Goal: Transaction & Acquisition: Purchase product/service

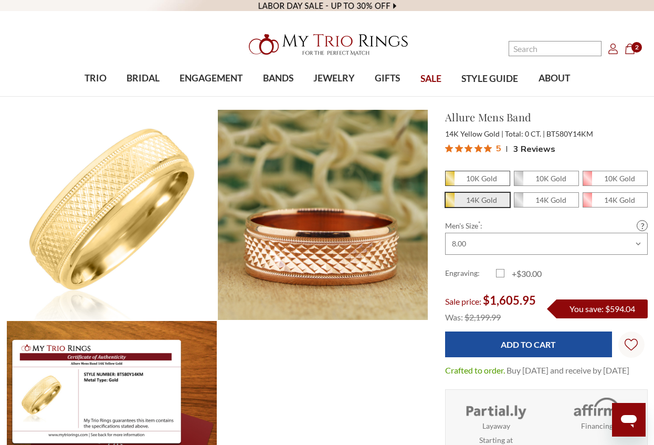
click at [493, 179] on em "10K Gold" at bounding box center [481, 178] width 31 height 9
click at [450, 181] on input "10K Gold" at bounding box center [450, 181] width 1 height 1
radio input "true"
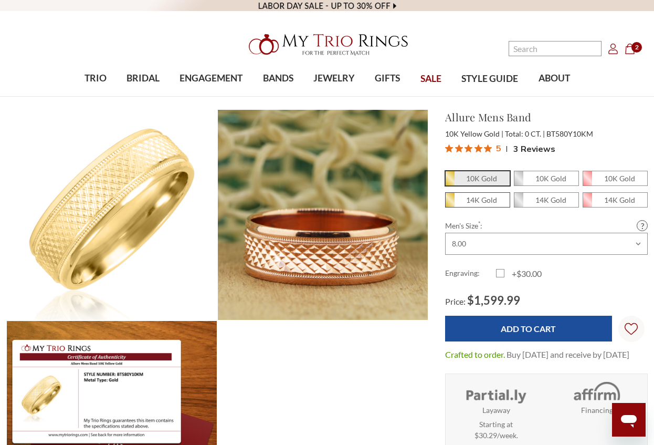
scroll to position [421, 642]
click at [483, 205] on span "14K Gold" at bounding box center [478, 200] width 64 height 14
click at [450, 203] on input "14K Gold" at bounding box center [450, 203] width 1 height 1
radio input "true"
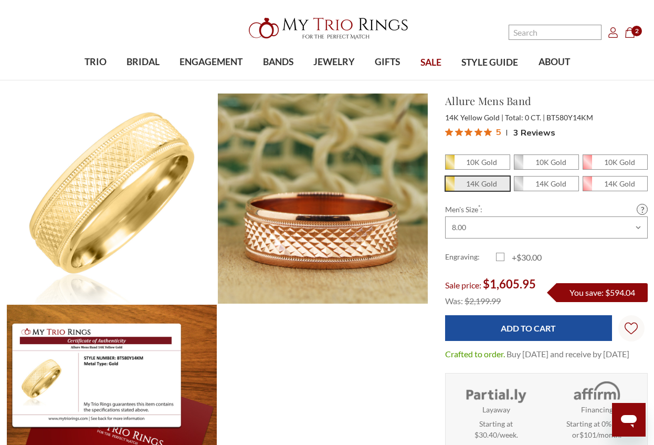
scroll to position [12, 0]
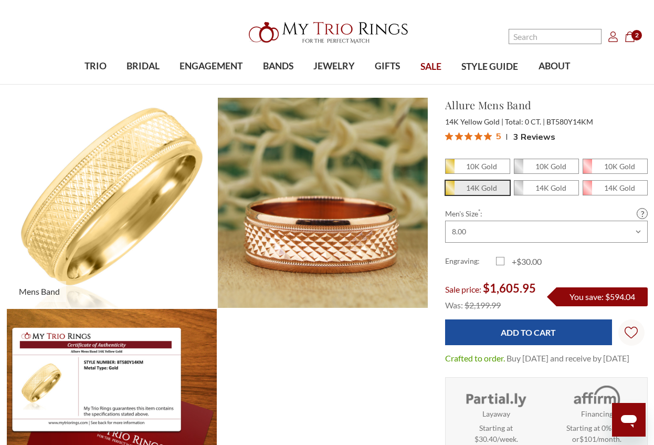
click at [107, 154] on img at bounding box center [111, 202] width 231 height 231
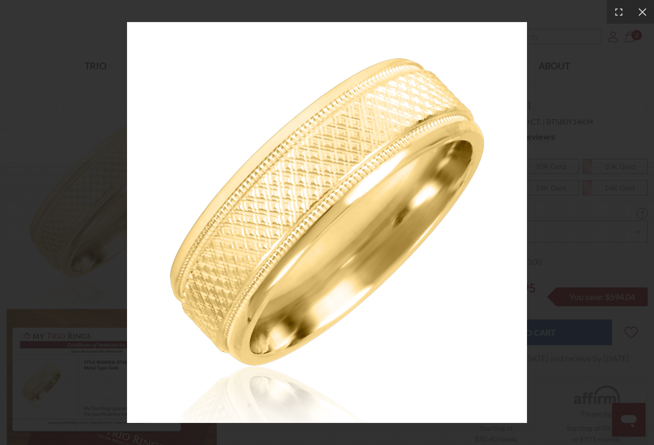
click at [544, 242] on div at bounding box center [327, 222] width 654 height 445
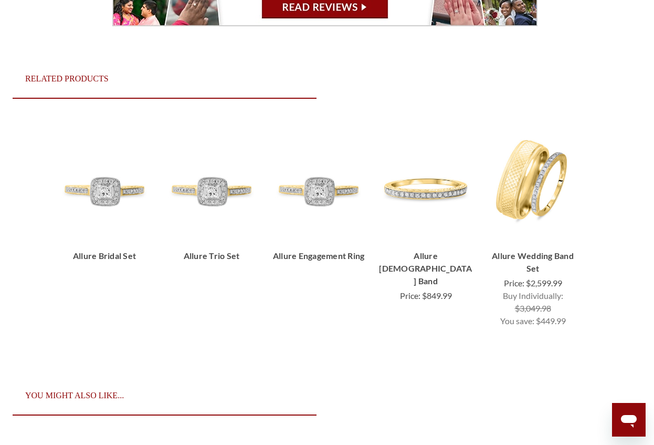
scroll to position [2039, 2]
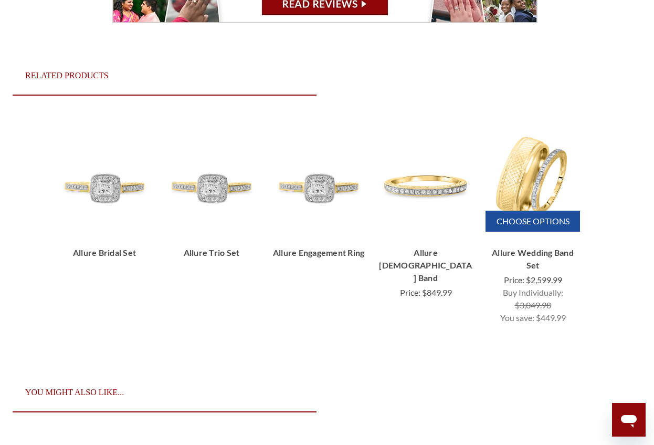
click at [516, 194] on img "Allure 1/8 ct tw. Wedding Band Set 14K Yellow Gold, $2,599.99\a\a" at bounding box center [532, 178] width 91 height 97
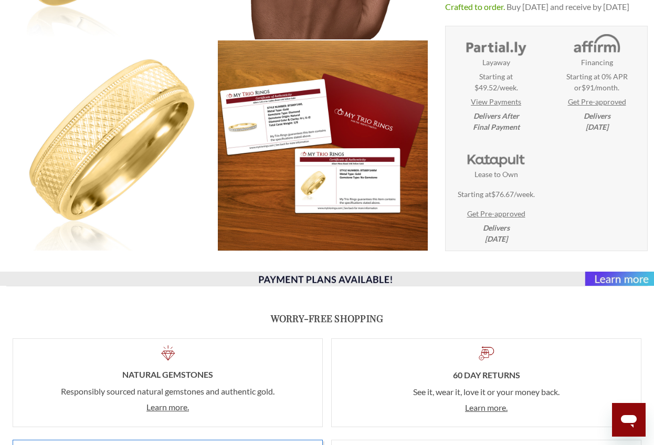
scroll to position [472, 0]
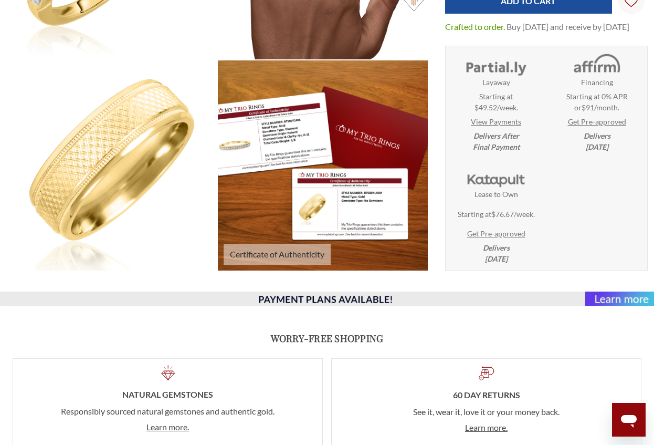
click at [355, 154] on img at bounding box center [322, 165] width 231 height 231
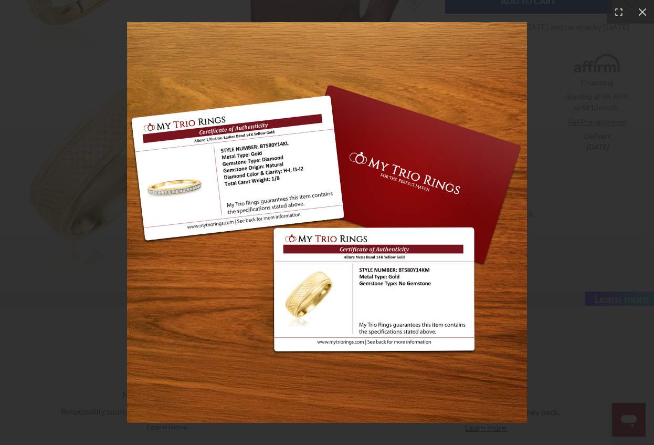
click at [489, 279] on img at bounding box center [327, 222] width 400 height 400
click at [643, 13] on icon at bounding box center [643, 12] width 8 height 8
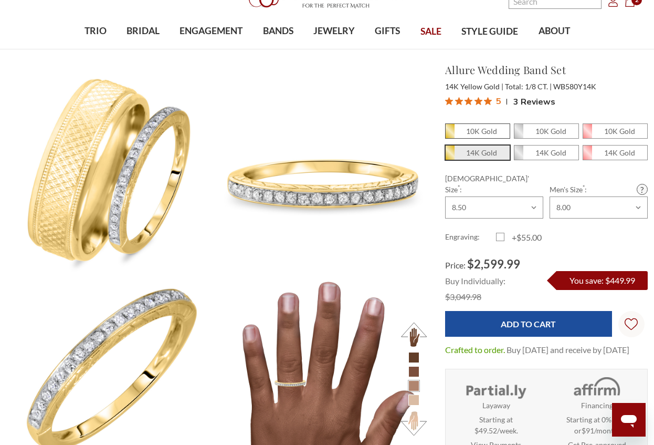
scroll to position [100, 0]
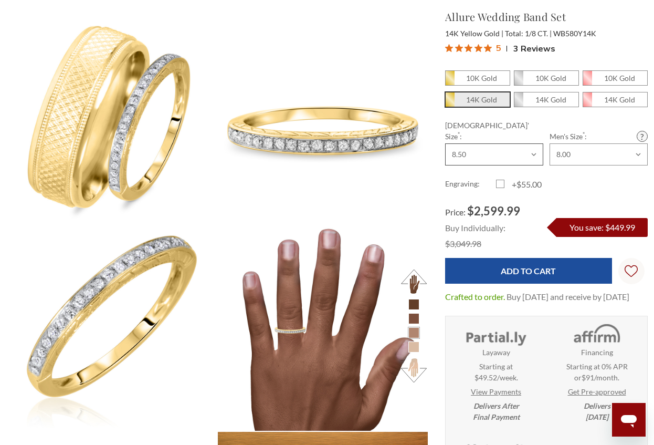
click at [528, 143] on select "Choose Size 3.00 3.25 3.50 3.75 4.00 4.25 4.50 4.75 5.00 5.25 5.50 5.75 6.00 6.…" at bounding box center [494, 154] width 98 height 22
select select "11305787"
click at [445, 143] on select "Choose Size 3.00 3.25 3.50 3.75 4.00 4.25 4.50 4.75 5.00 5.25 5.50 5.75 6.00 6.…" at bounding box center [494, 154] width 98 height 22
click at [579, 178] on div "Engraving: +$55.00" at bounding box center [546, 184] width 203 height 13
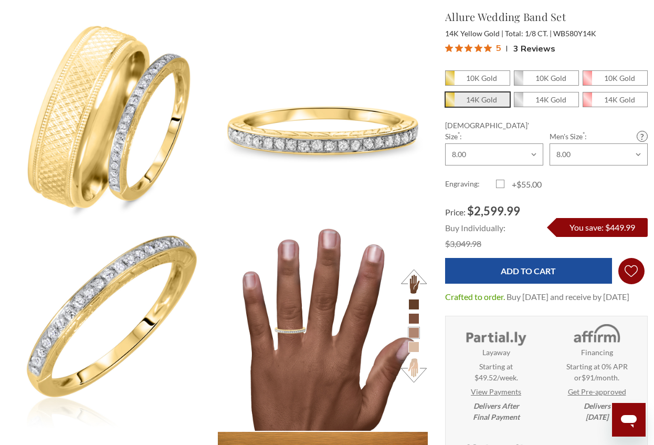
click at [627, 253] on icon "Wish Lists Wish Lists" at bounding box center [631, 271] width 13 height 79
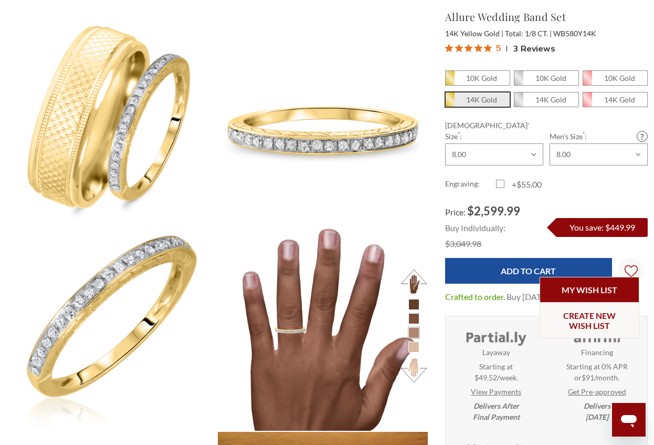
click at [629, 291] on link "My Wish List" at bounding box center [590, 290] width 100 height 26
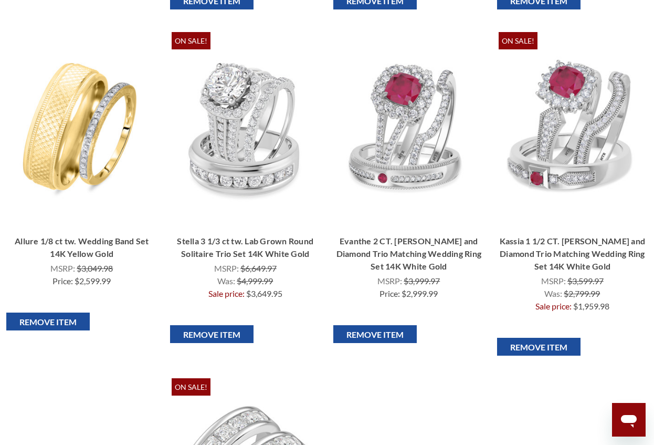
scroll to position [483, 0]
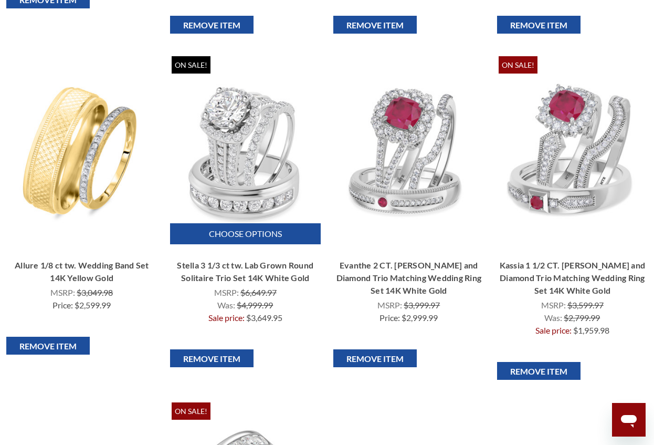
click at [281, 185] on img "Stella 3 1/3 ct tw. Lab Grown Round Solitaire Trio Set 14K White Gold, Was:\a$4…" at bounding box center [245, 153] width 147 height 147
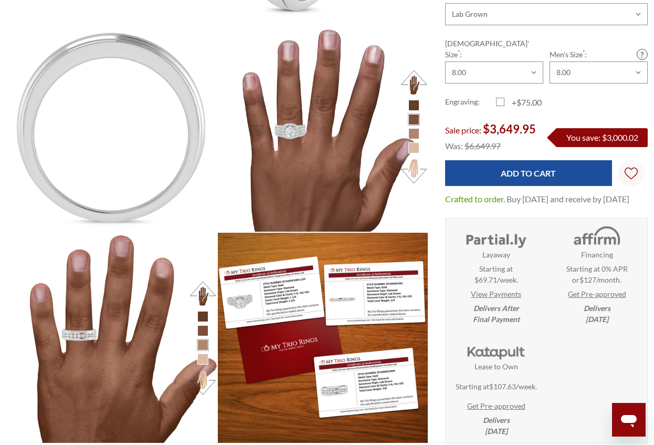
scroll to position [1365, 0]
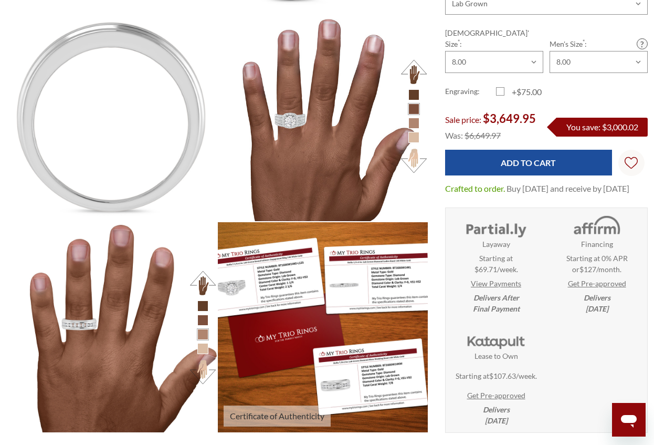
click at [314, 305] on img at bounding box center [322, 327] width 231 height 231
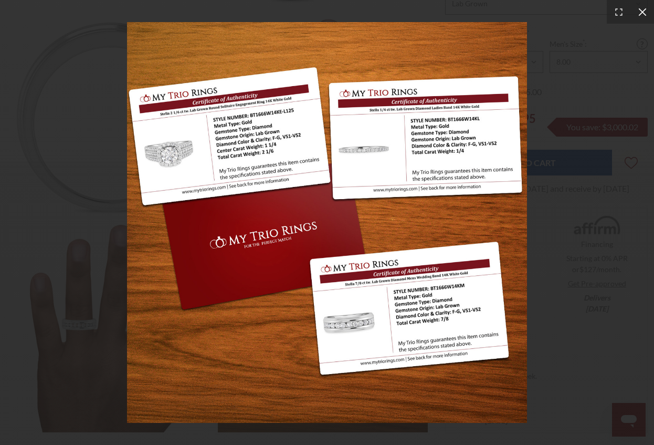
click at [639, 15] on icon at bounding box center [643, 12] width 8 height 8
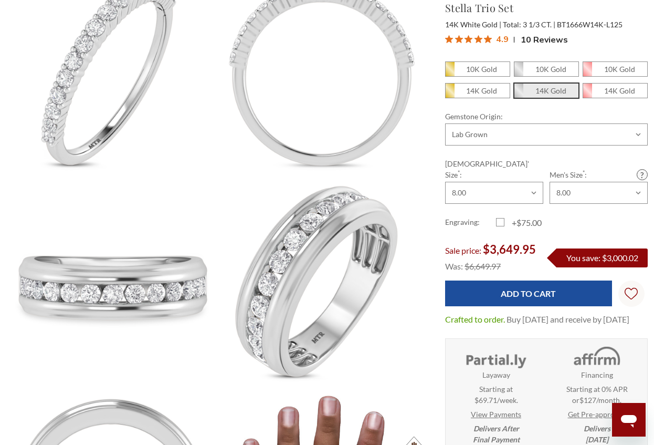
scroll to position [952, 0]
